Goal: Information Seeking & Learning: Learn about a topic

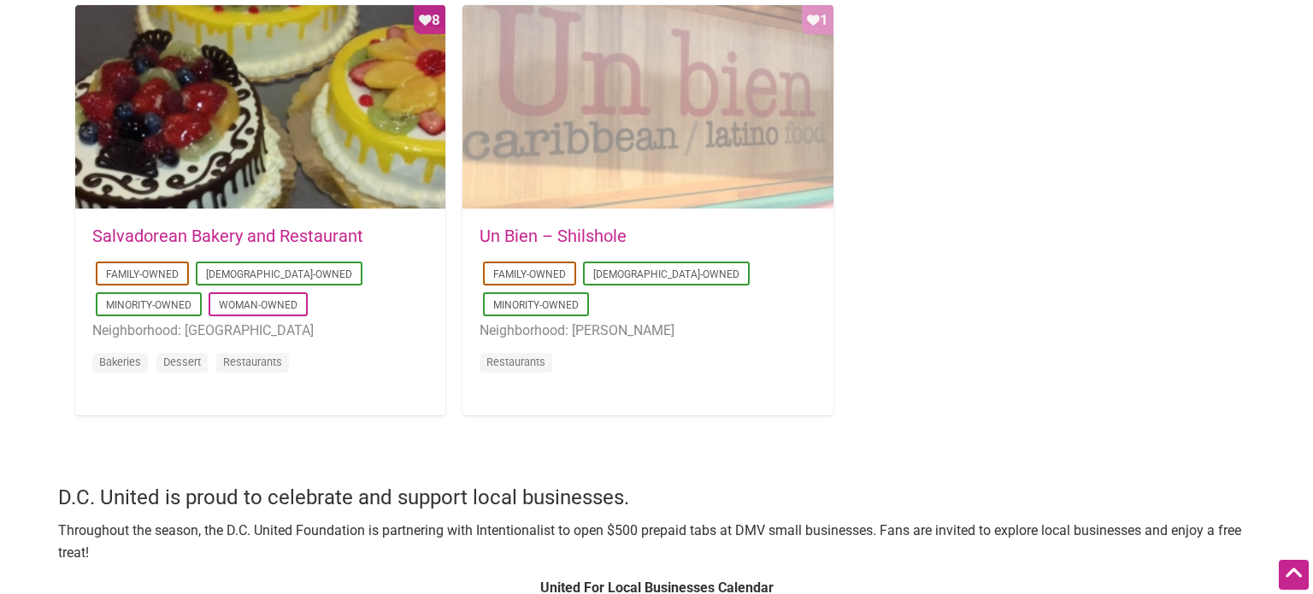
scroll to position [1764, 0]
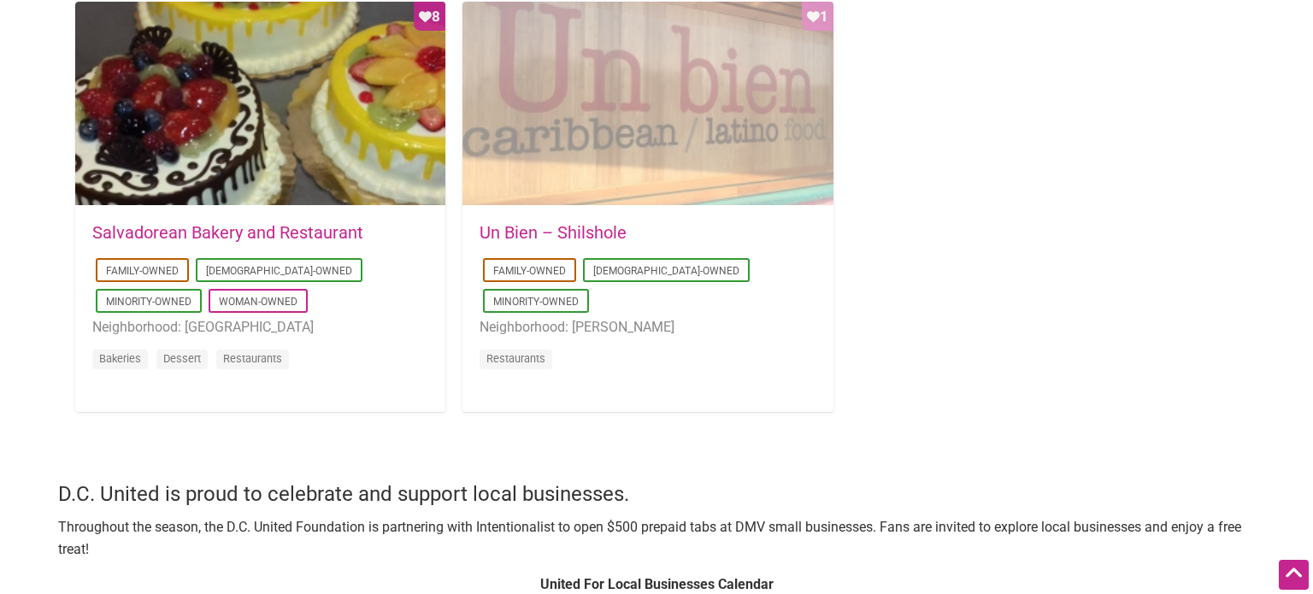
click at [659, 144] on div "Favorite Count 1" at bounding box center [647, 104] width 370 height 205
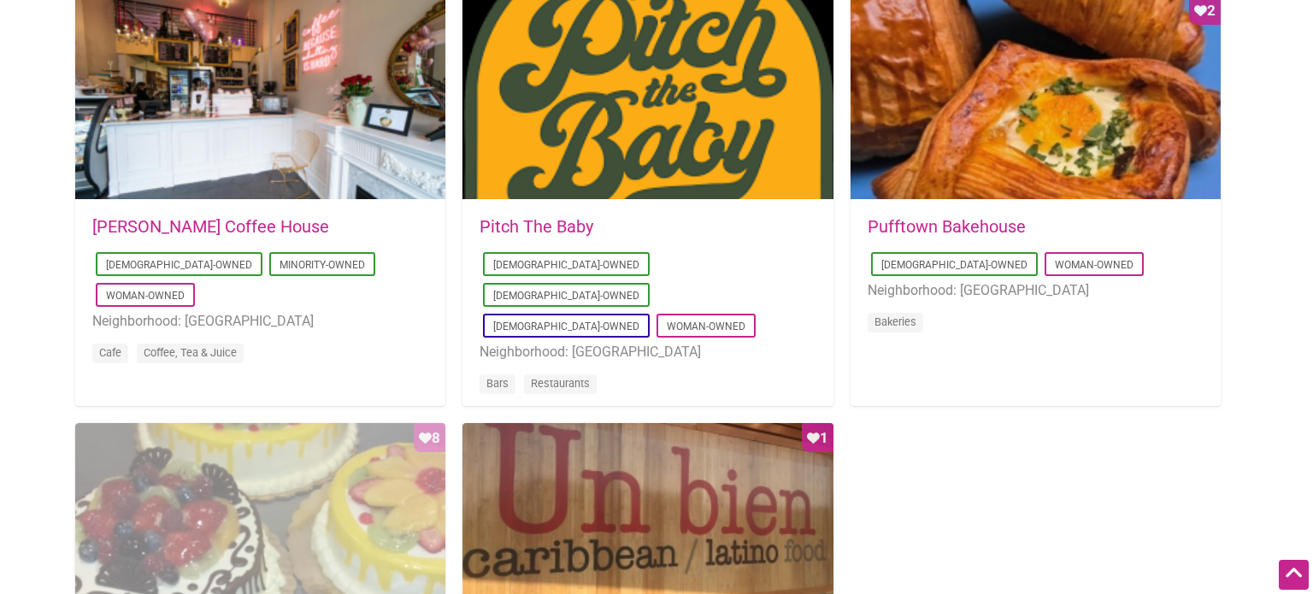
scroll to position [1342, 0]
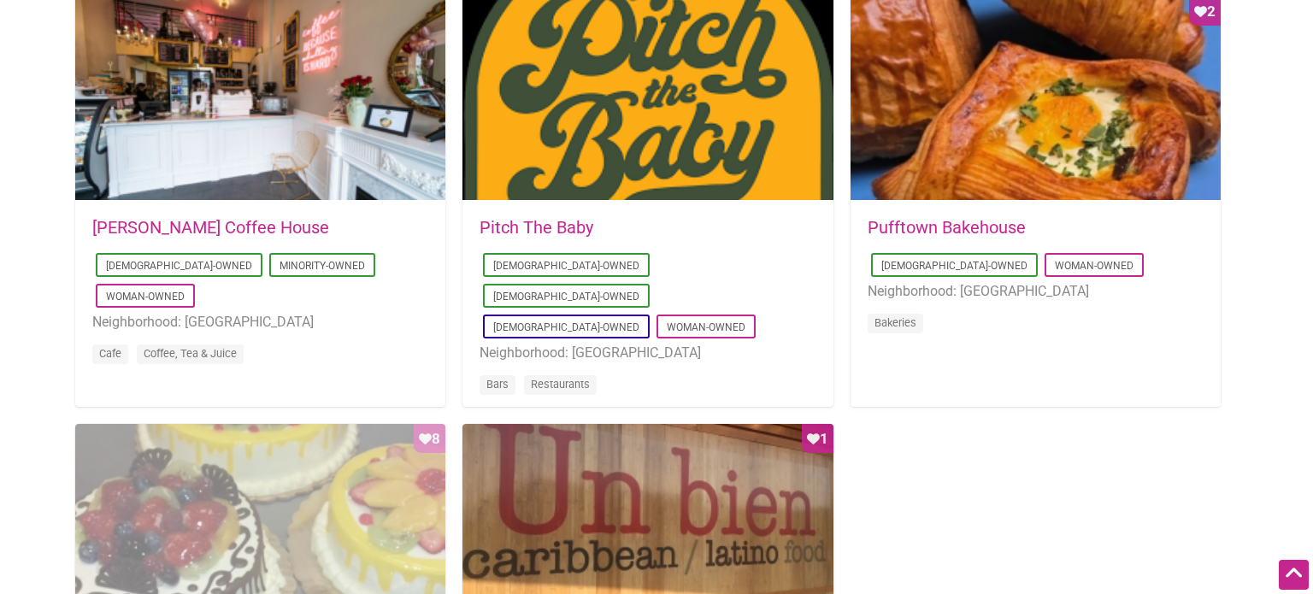
click at [180, 138] on div at bounding box center [260, 99] width 370 height 205
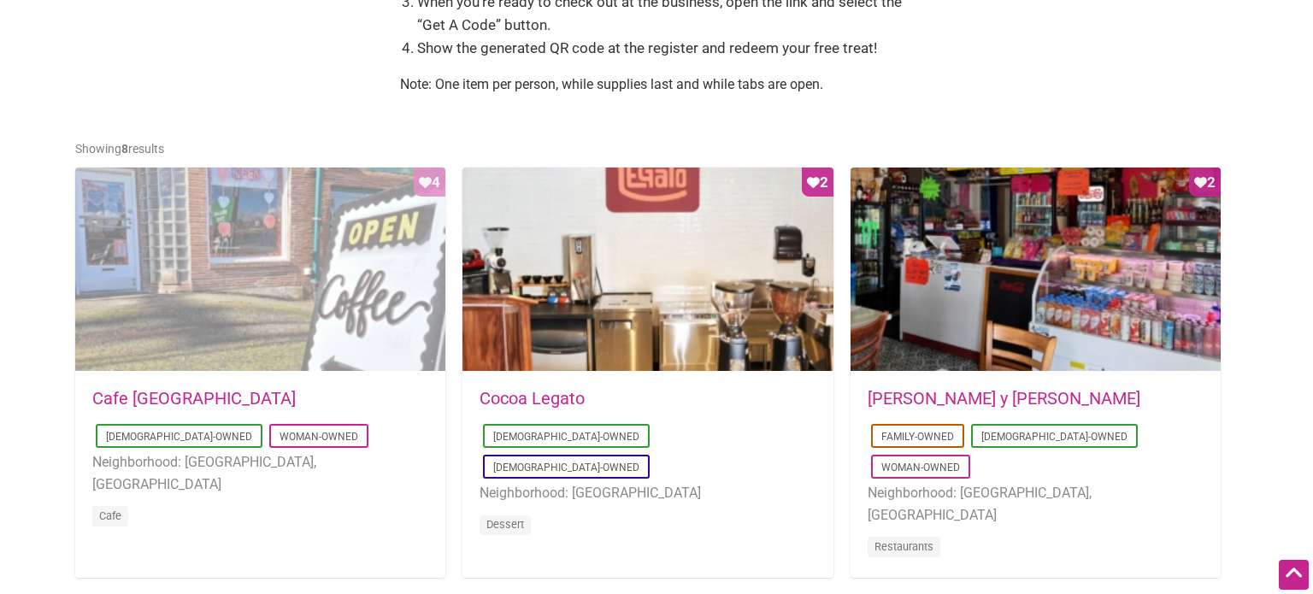
scroll to position [728, 0]
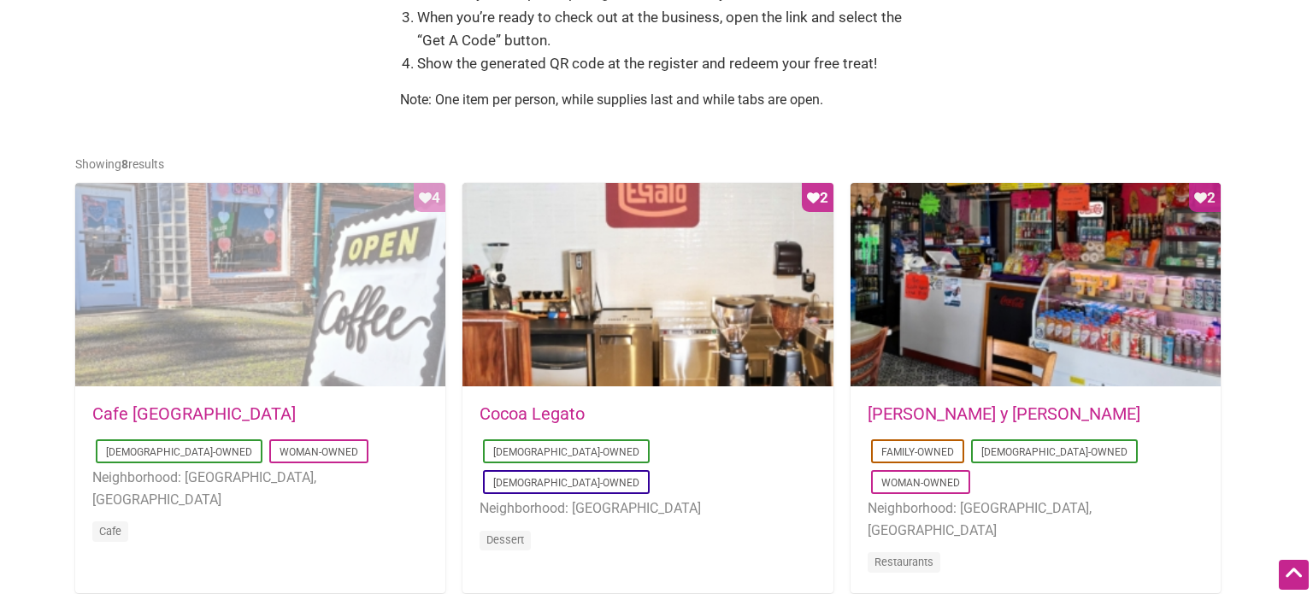
click at [275, 280] on div "Favorite Count 4" at bounding box center [260, 285] width 370 height 205
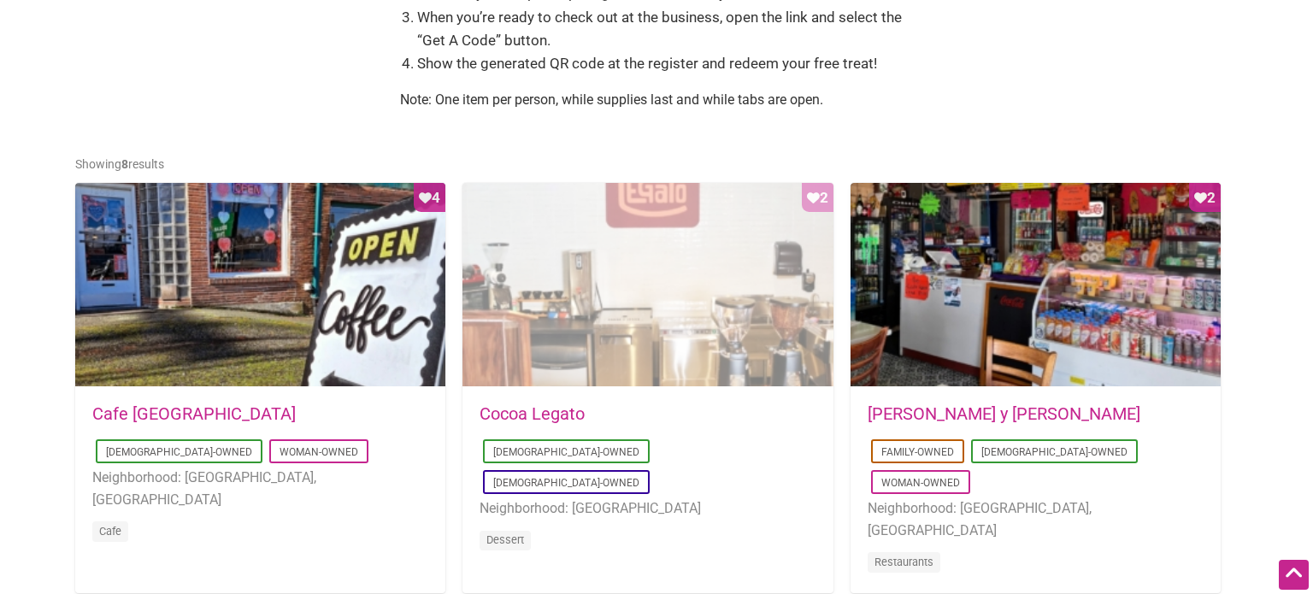
click at [645, 292] on div "Favorite Count 2" at bounding box center [647, 285] width 370 height 205
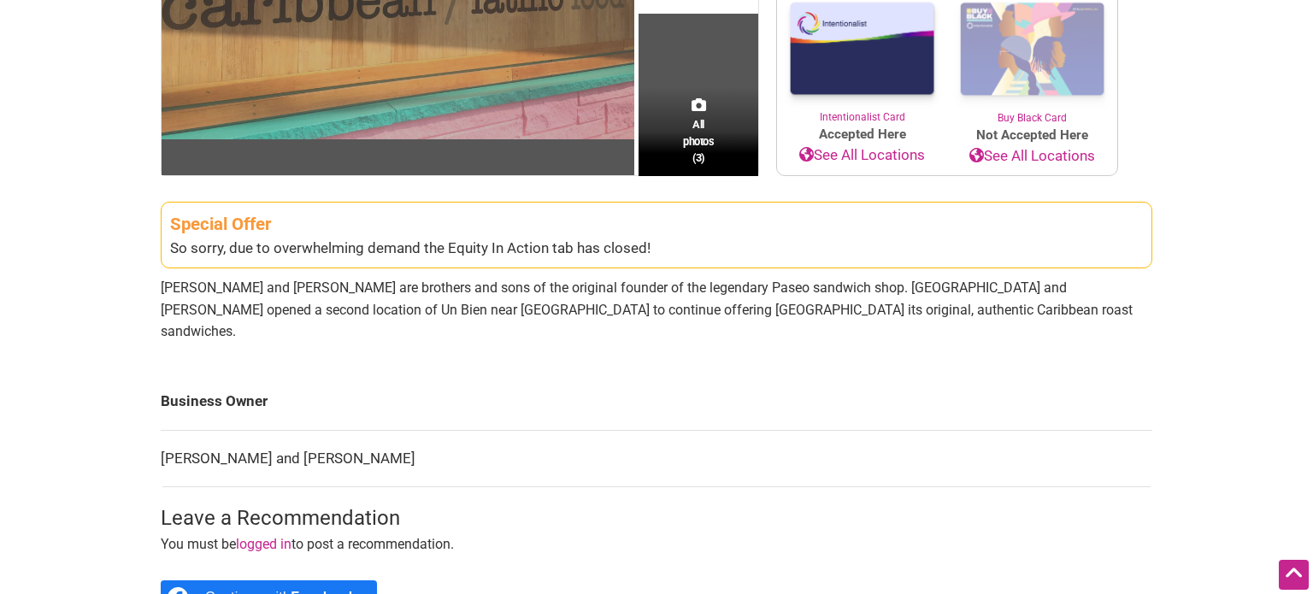
scroll to position [403, 0]
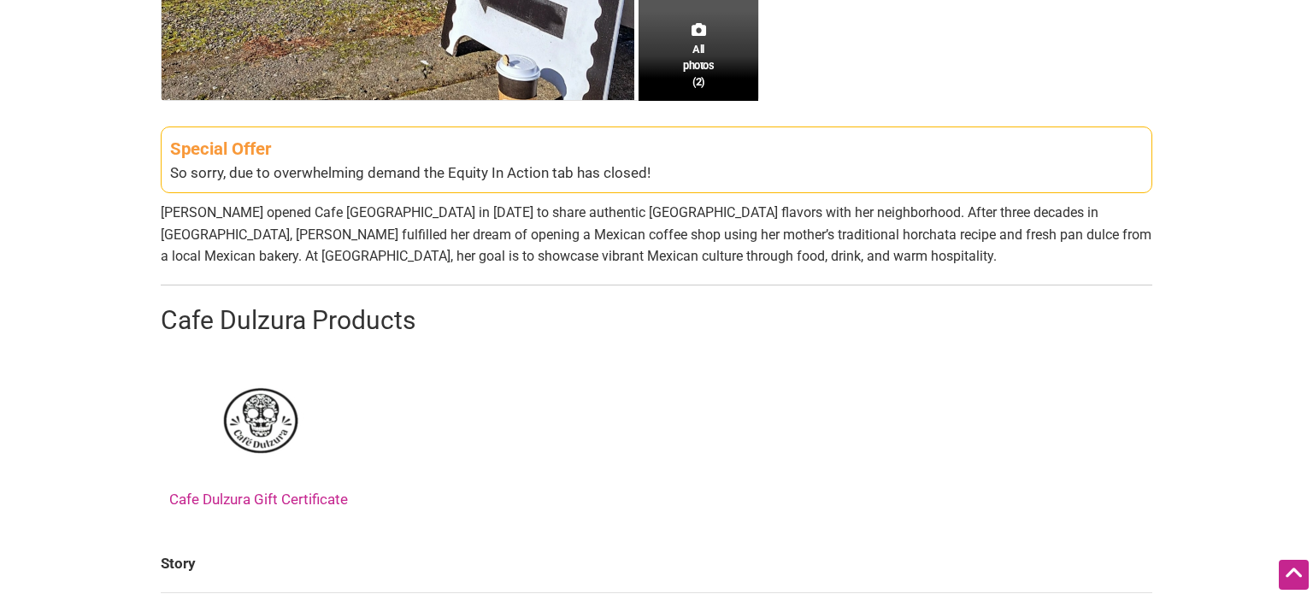
scroll to position [551, 0]
